Goal: Task Accomplishment & Management: Manage account settings

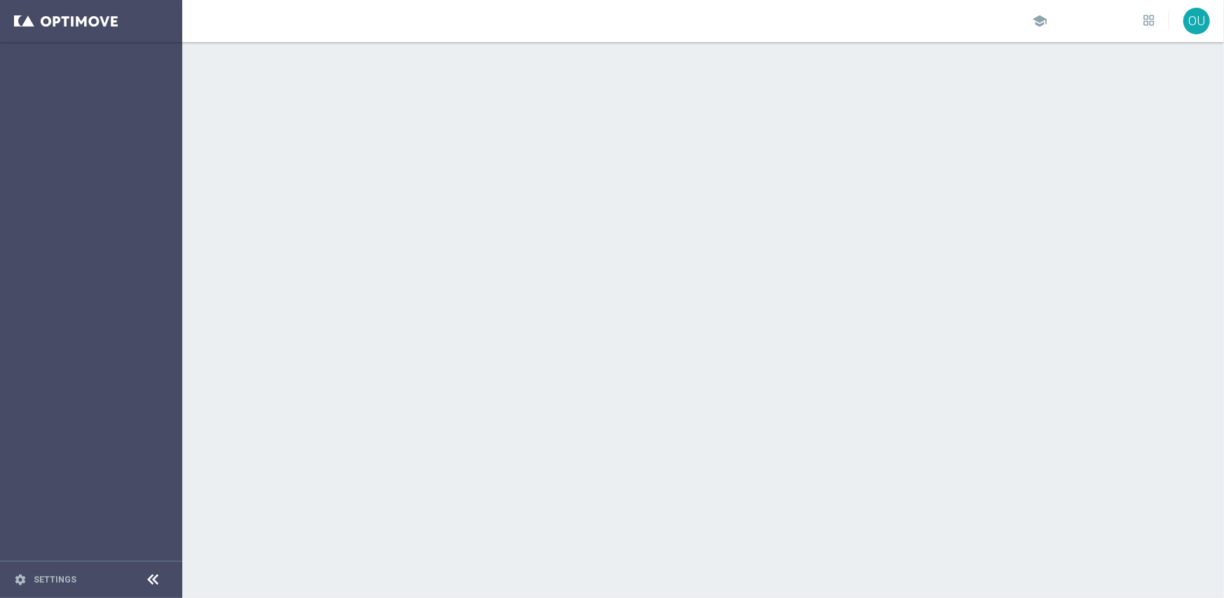
click at [163, 580] on div at bounding box center [153, 580] width 26 height 22
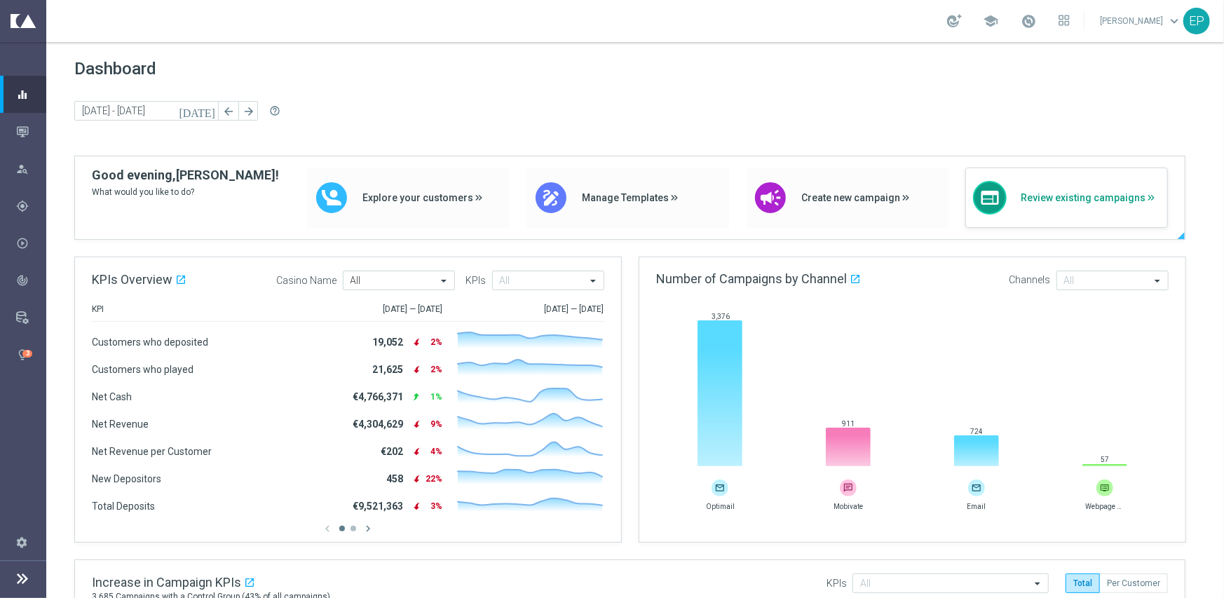
click at [1075, 189] on div "web Review existing campaigns" at bounding box center [1066, 198] width 203 height 60
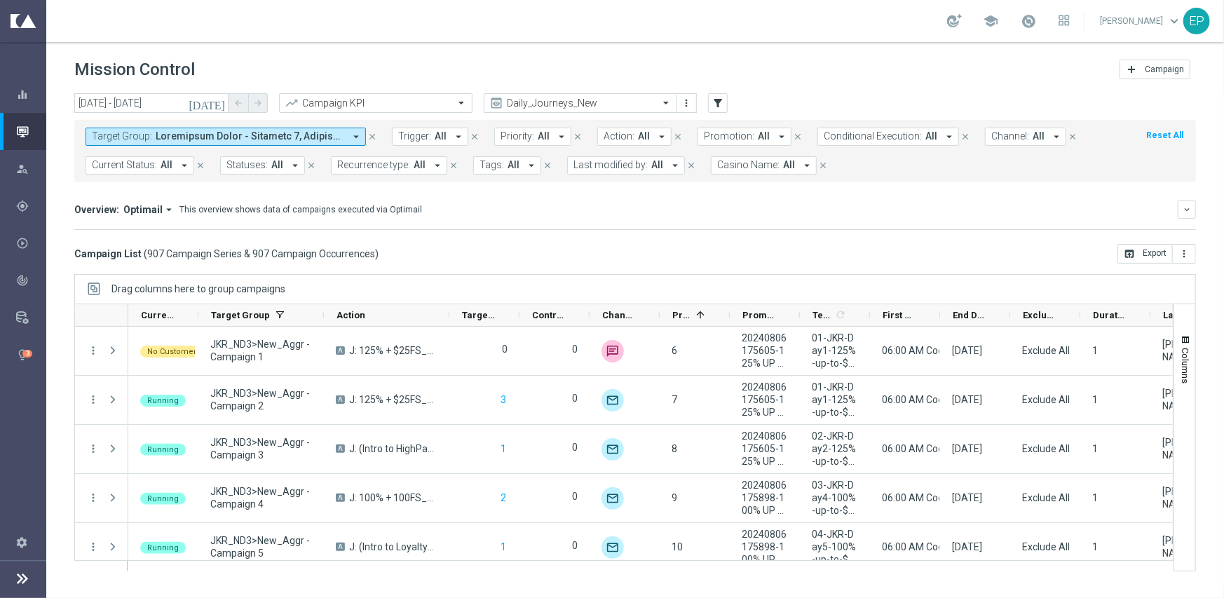
click at [145, 160] on span "Current Status:" at bounding box center [124, 165] width 65 height 12
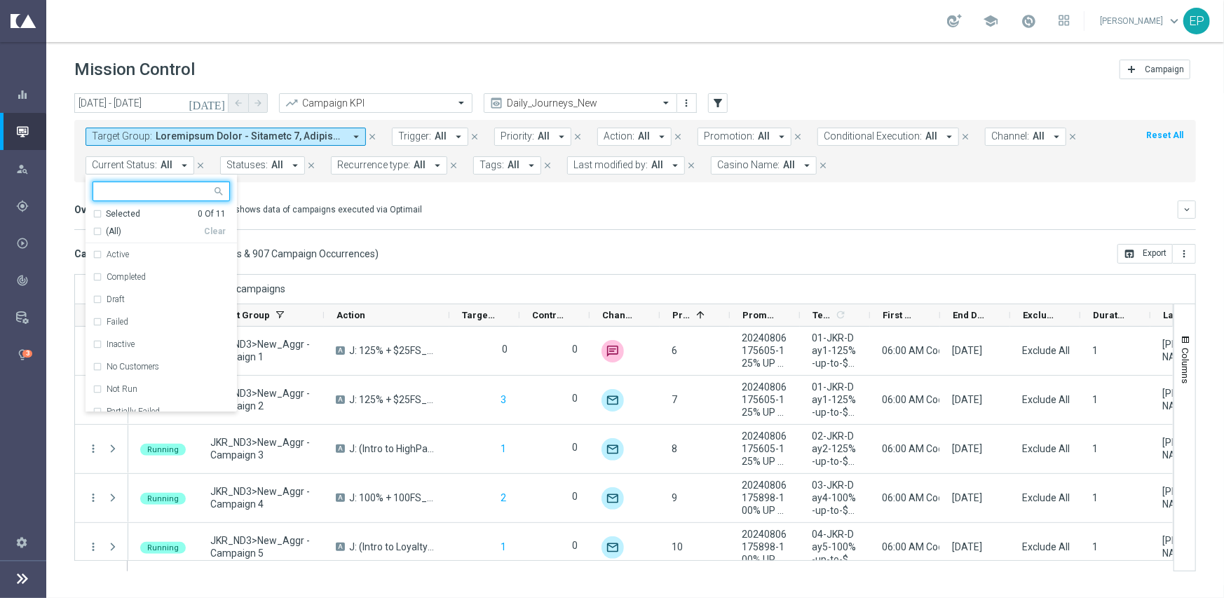
click at [104, 228] on div "(All)" at bounding box center [148, 232] width 111 height 12
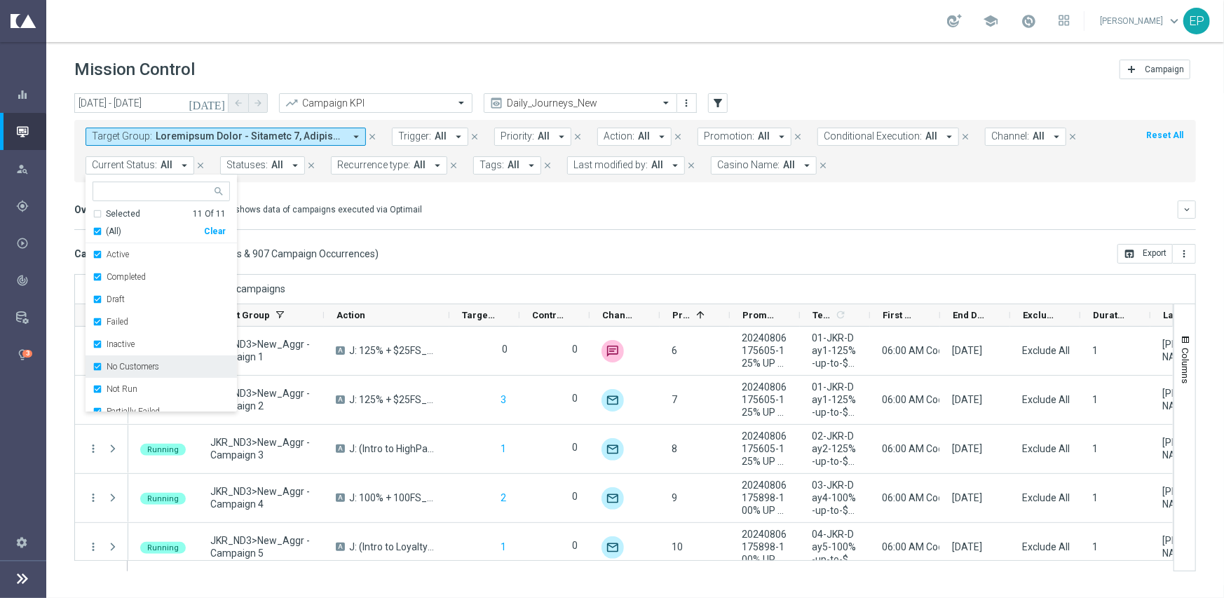
click at [148, 373] on div "No Customers" at bounding box center [161, 366] width 137 height 22
click at [126, 389] on label "Running" at bounding box center [123, 386] width 32 height 8
click at [546, 238] on mini-dashboard "Overview: Optimail arrow_drop_down This overview shows data of campaigns execut…" at bounding box center [635, 213] width 1122 height 62
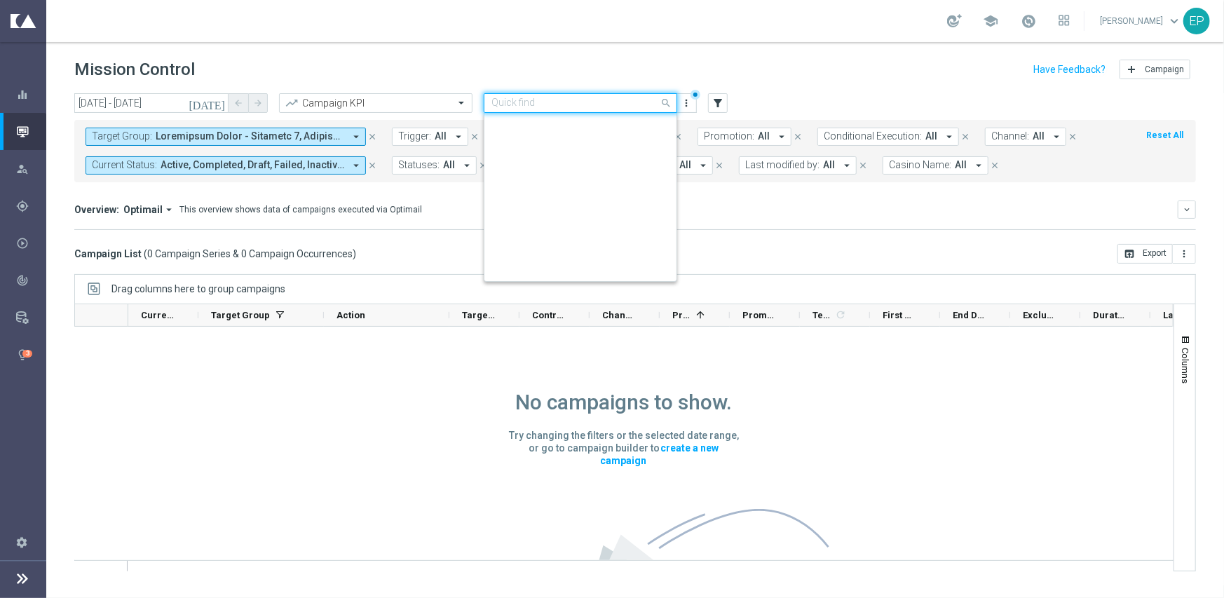
click at [595, 104] on input "text" at bounding box center [566, 103] width 150 height 12
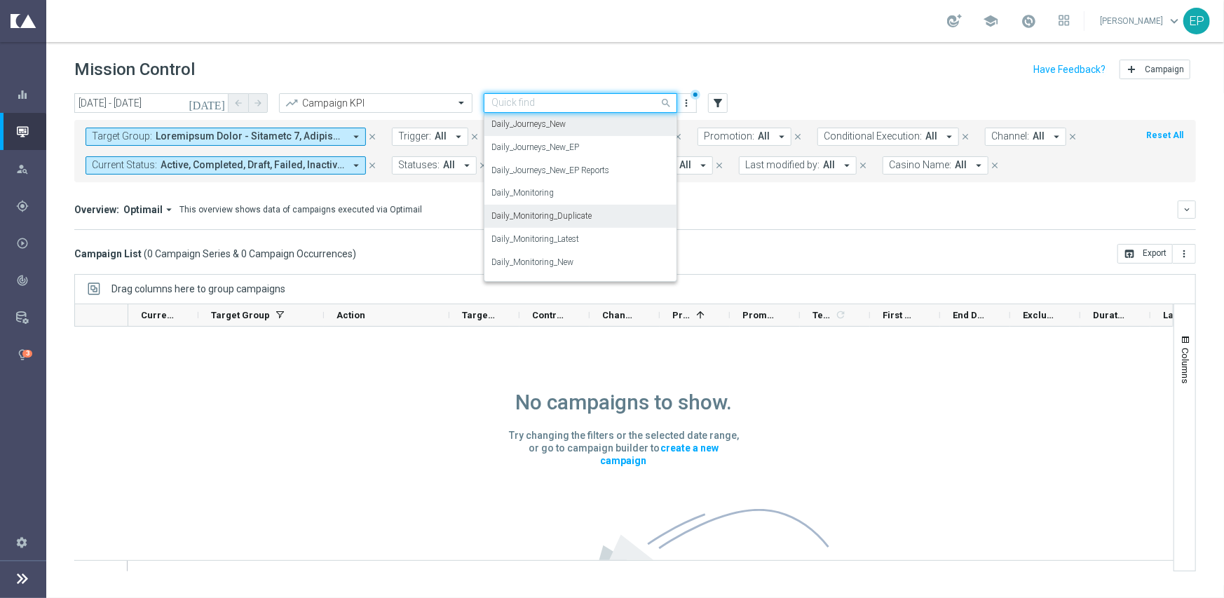
scroll to position [486, 0]
click at [586, 211] on label "Daily_Monitoring_New<P1-5/DM" at bounding box center [551, 216] width 121 height 12
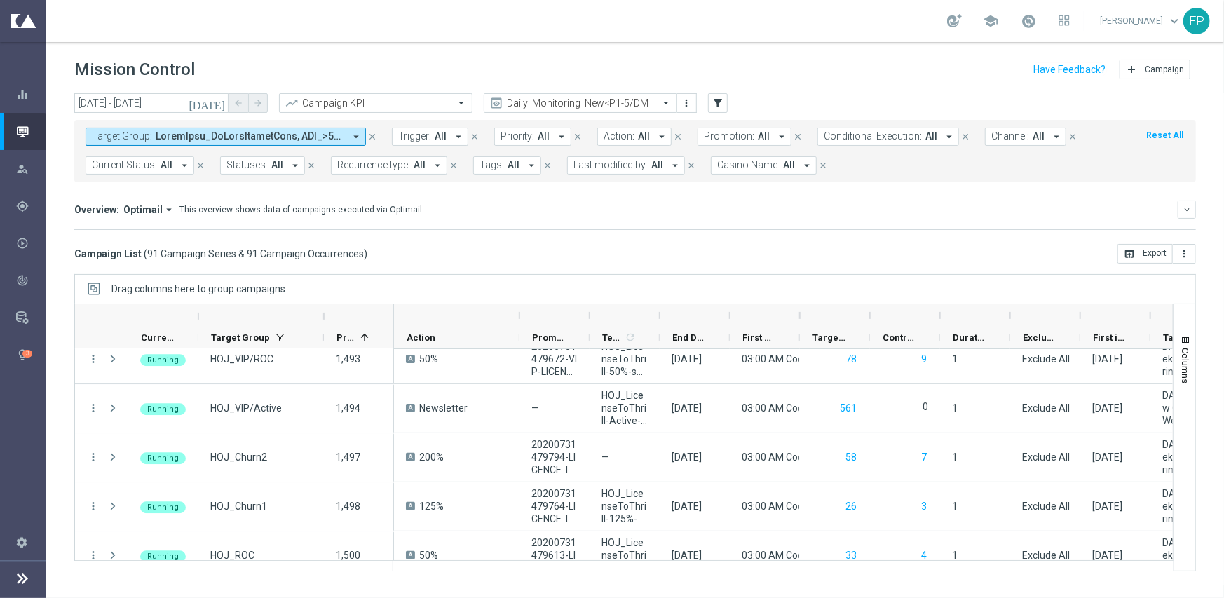
scroll to position [3015, 0]
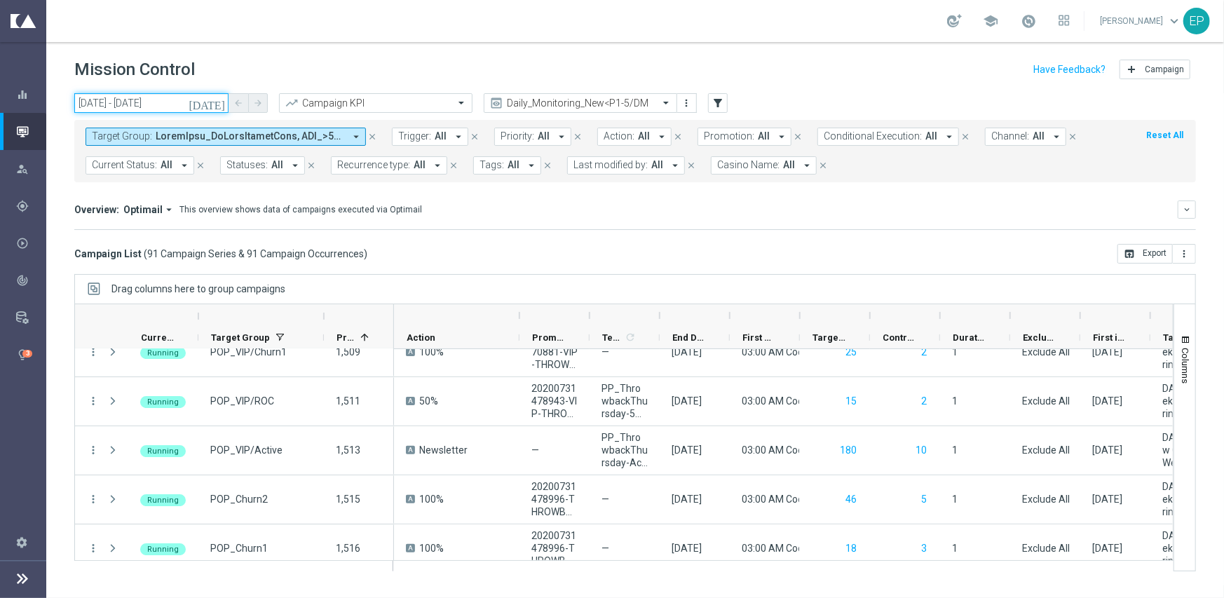
click at [105, 107] on input "25 Sep 2025 - 25 Sep 2025" at bounding box center [151, 103] width 154 height 20
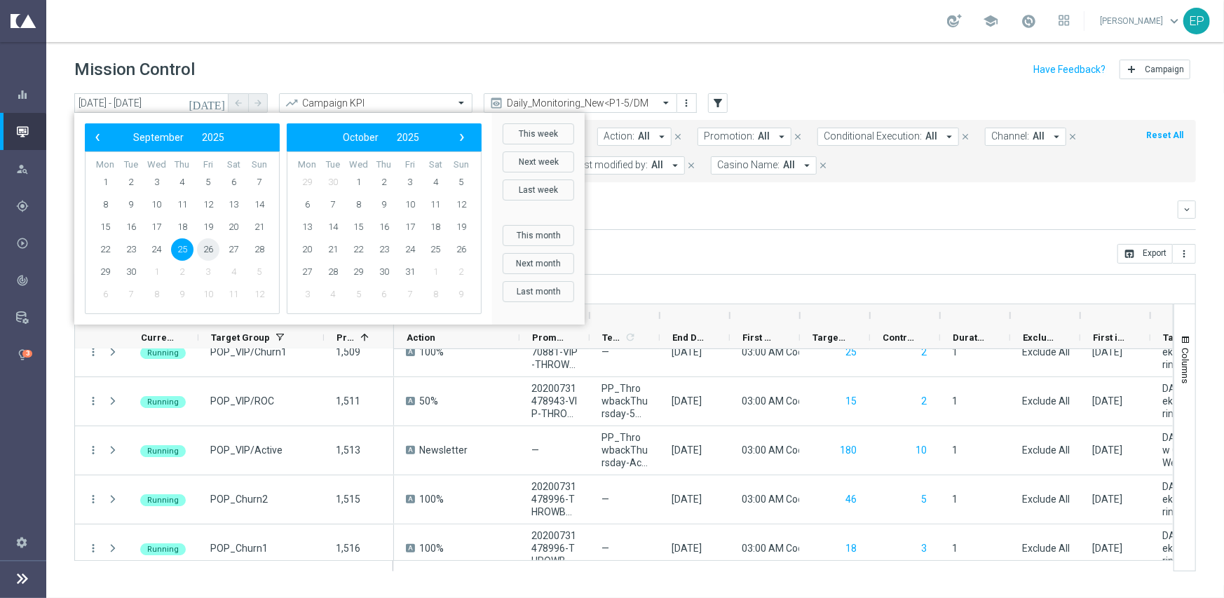
click at [209, 246] on span "26" at bounding box center [208, 249] width 22 height 22
type input "26 Sep 2025 - 26 Sep 2025"
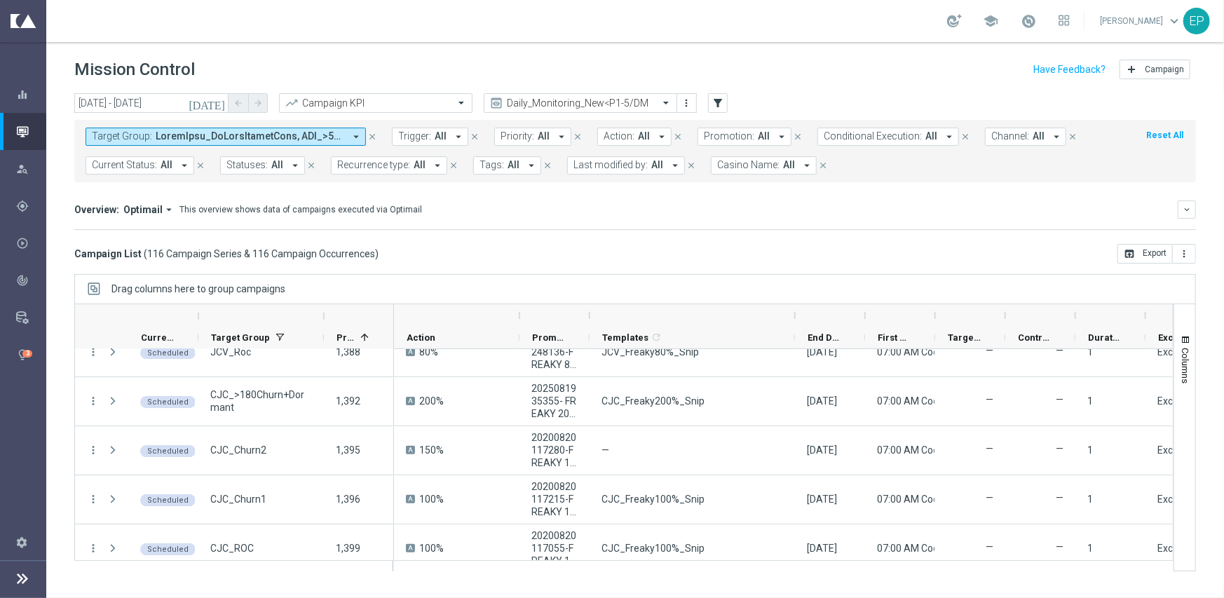
drag, startPoint x: 659, startPoint y: 313, endPoint x: 795, endPoint y: 317, distance: 136.1
click at [795, 317] on div at bounding box center [795, 315] width 6 height 22
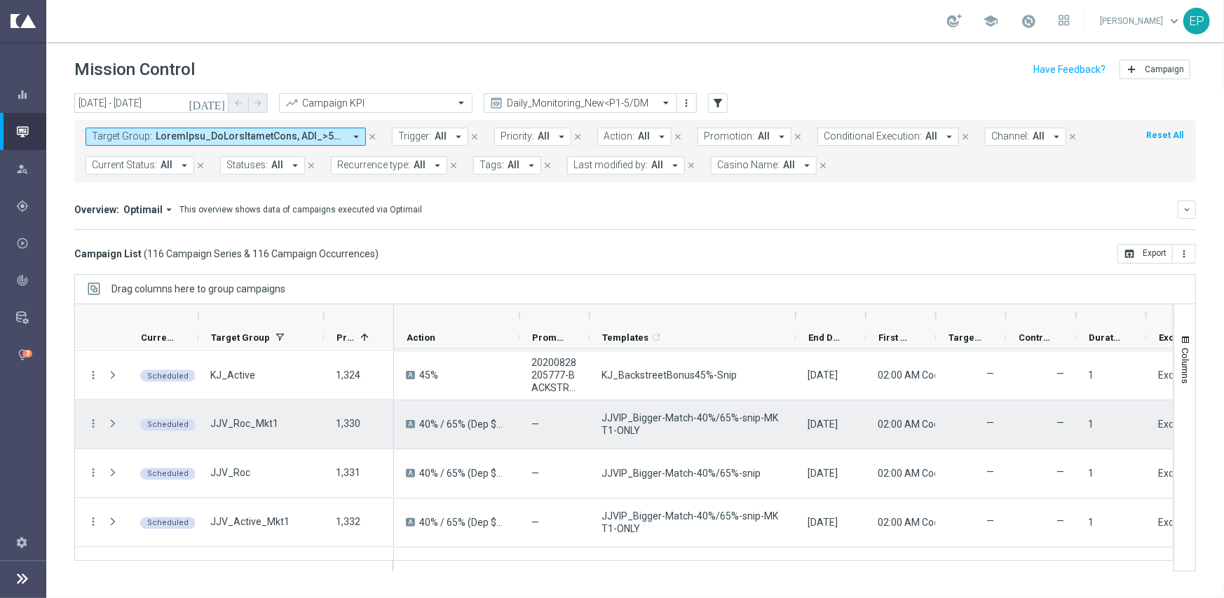
scroll to position [1683, 0]
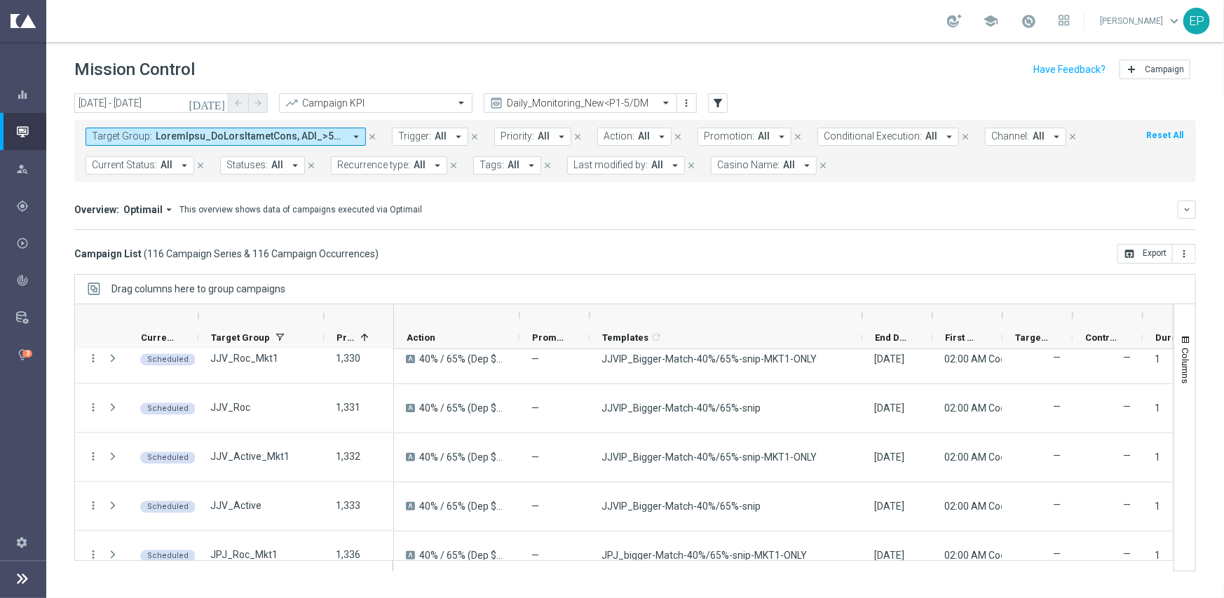
drag, startPoint x: 792, startPoint y: 310, endPoint x: 894, endPoint y: 308, distance: 101.7
click at [865, 308] on div at bounding box center [863, 315] width 6 height 22
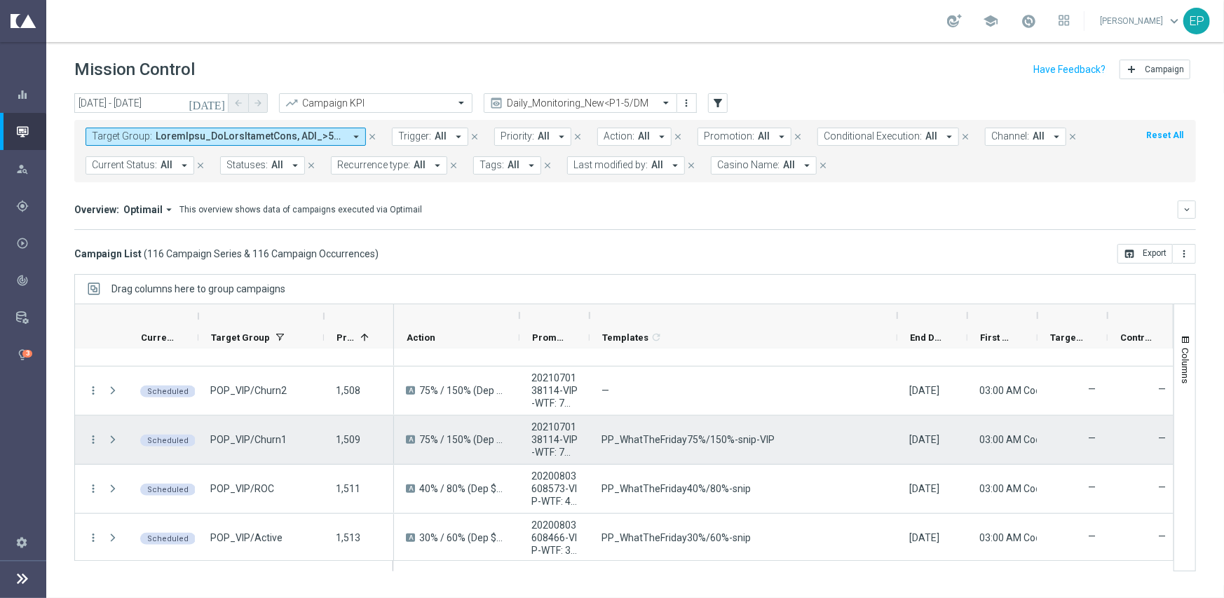
scroll to position [4277, 0]
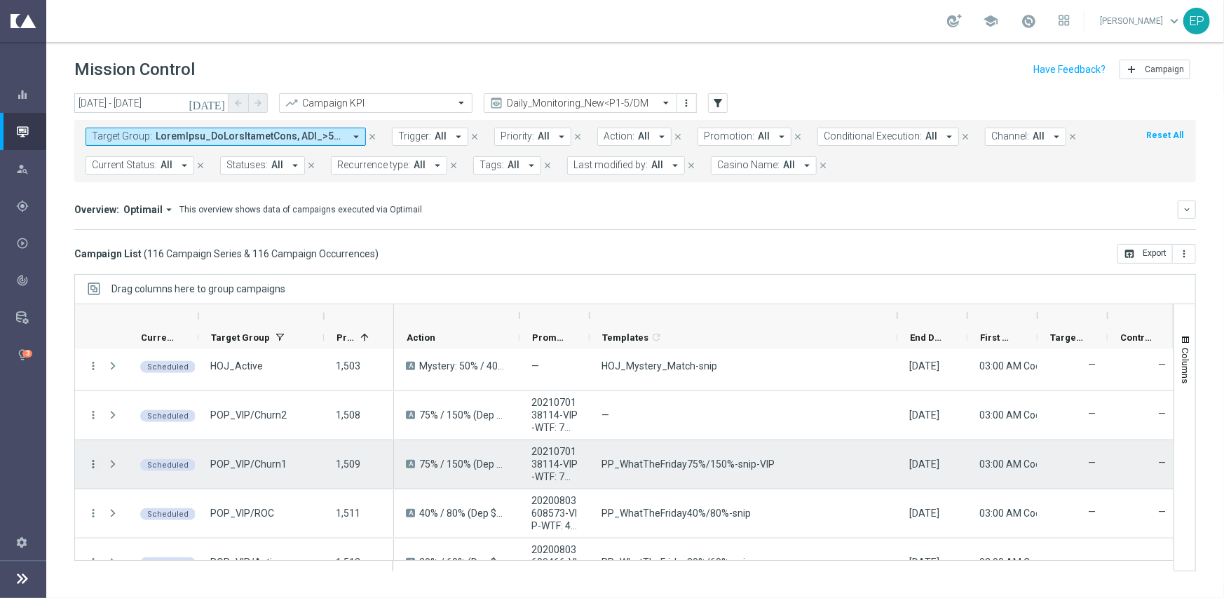
click at [95, 458] on icon "more_vert" at bounding box center [93, 464] width 13 height 13
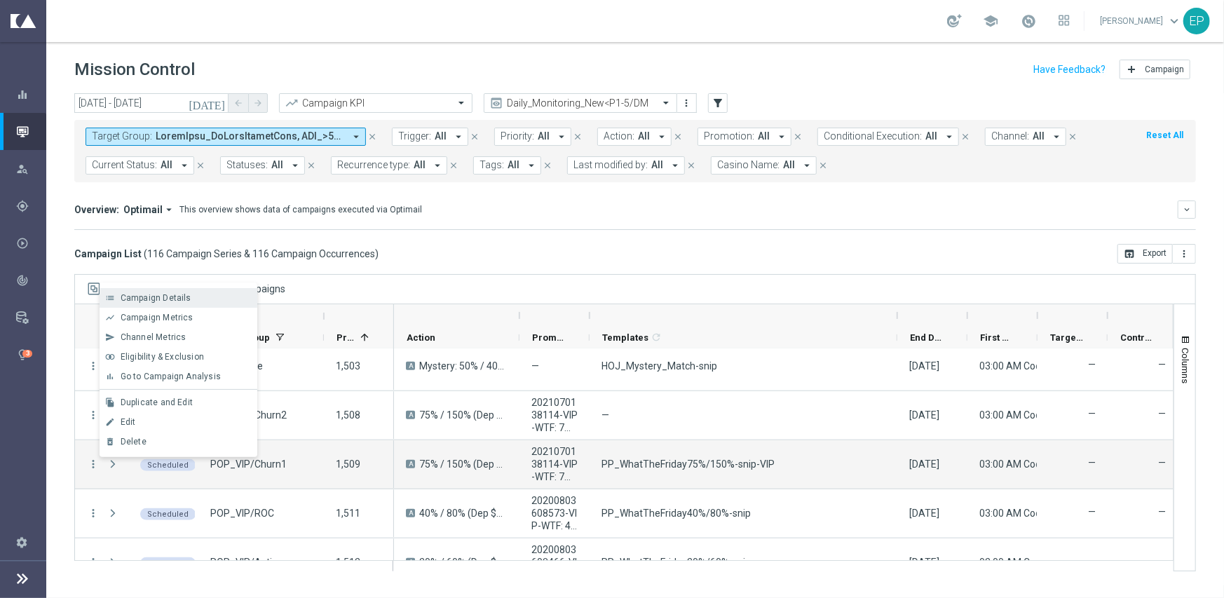
click at [175, 298] on span "Campaign Details" at bounding box center [156, 298] width 71 height 10
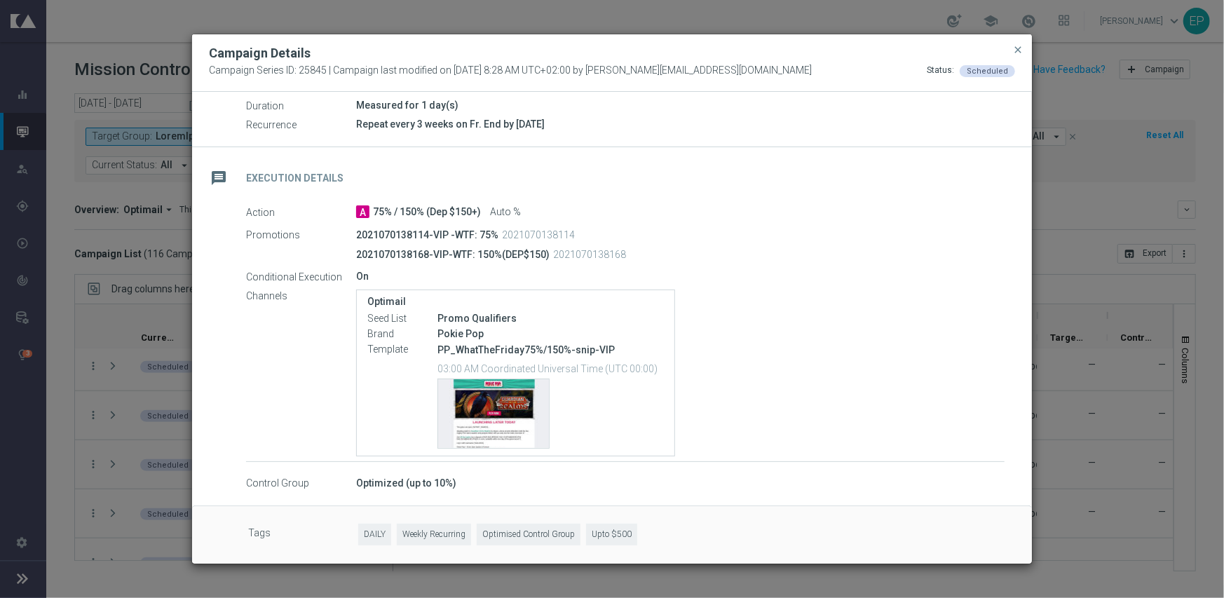
scroll to position [178, 0]
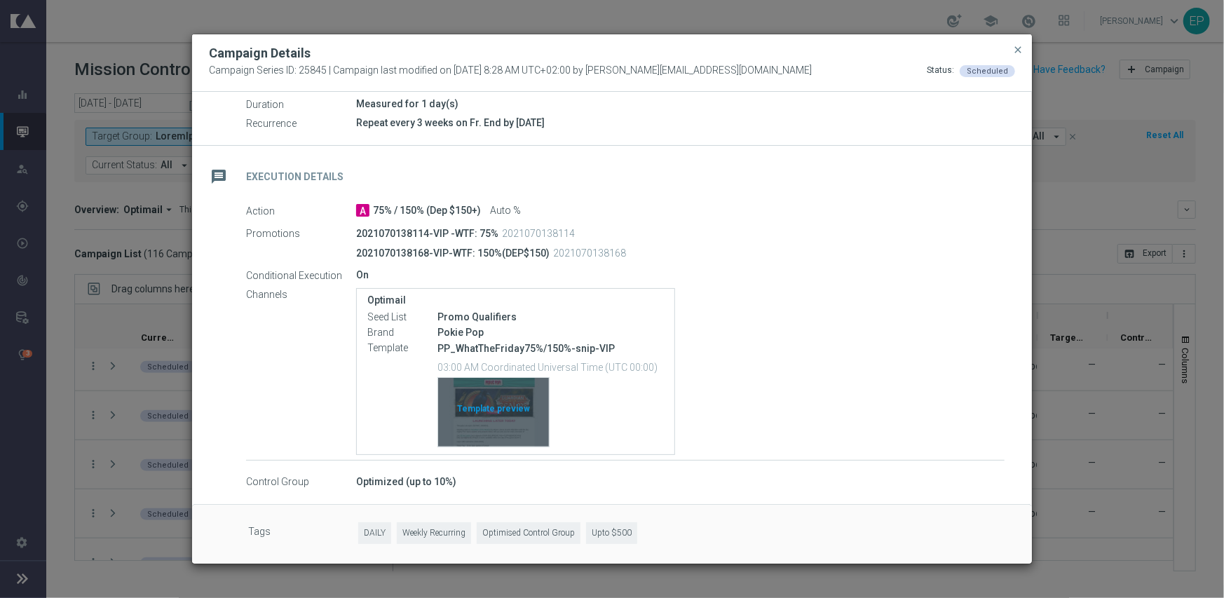
click at [502, 409] on div "Template preview" at bounding box center [493, 412] width 111 height 69
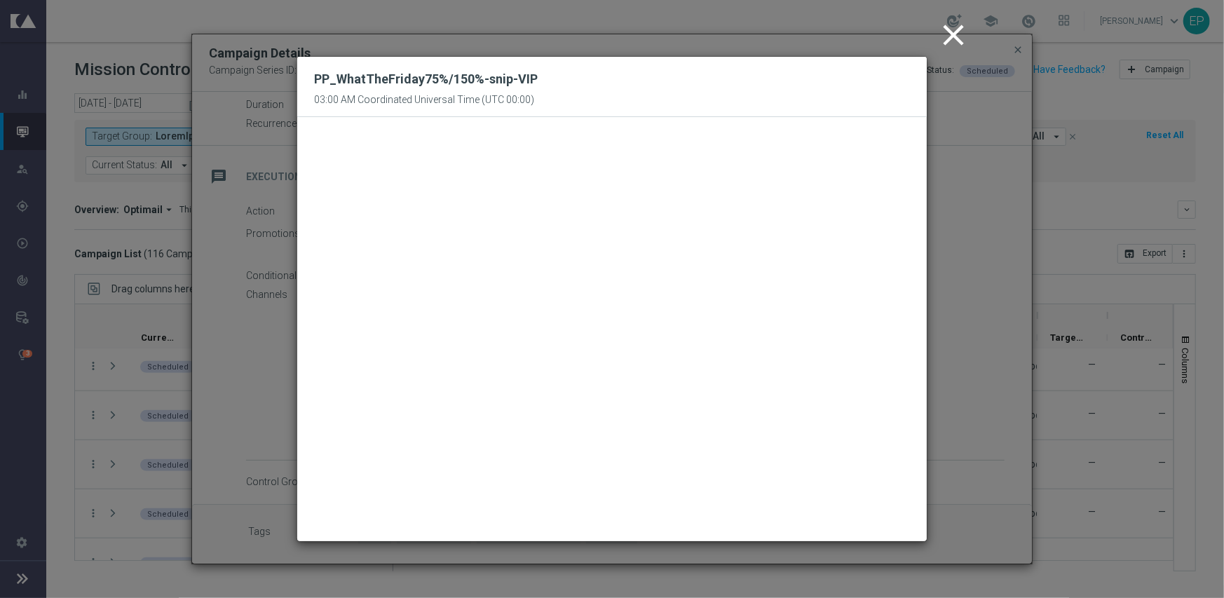
click at [964, 34] on icon "close" at bounding box center [953, 35] width 35 height 35
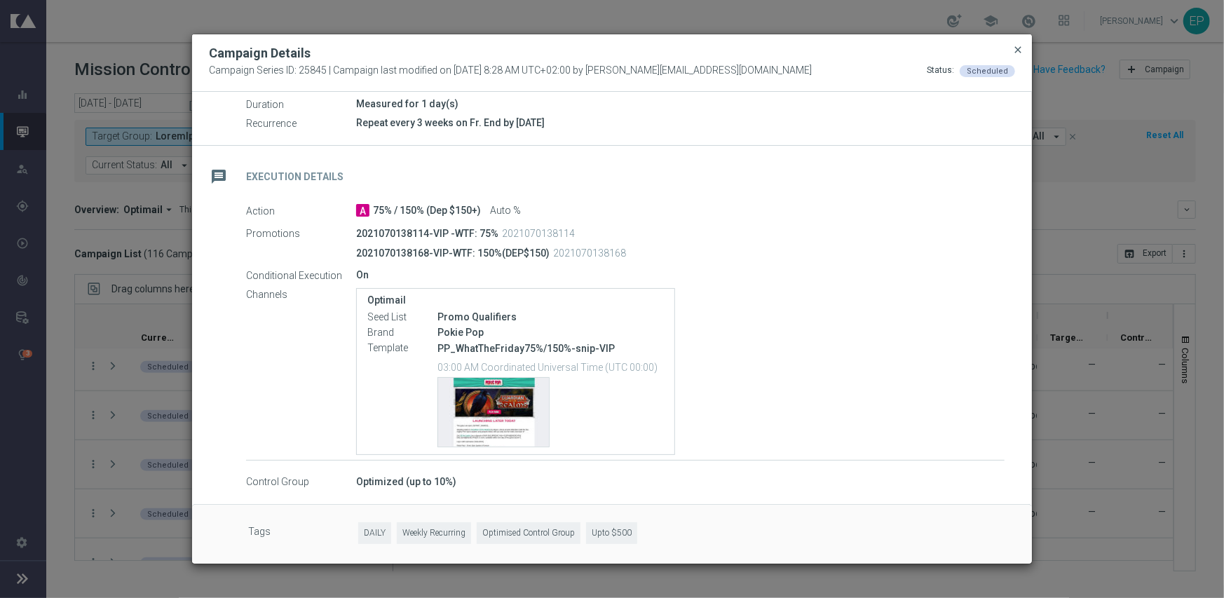
click at [1019, 44] on span "close" at bounding box center [1017, 49] width 11 height 11
